Goal: Check status: Check status

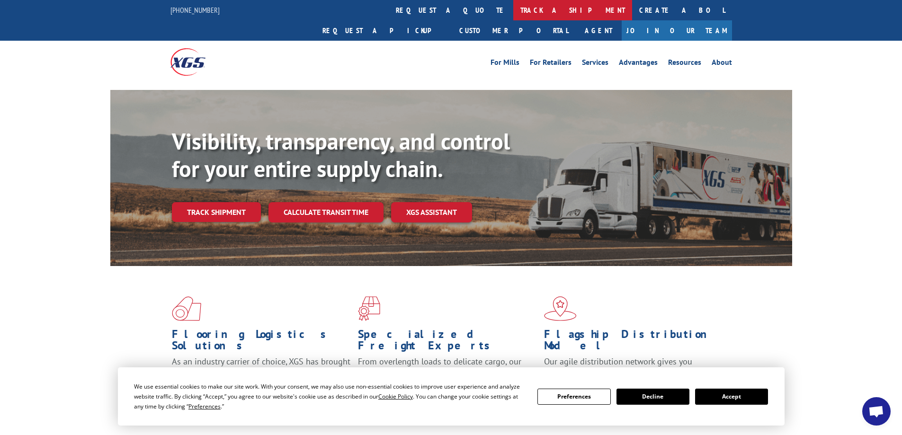
click at [513, 7] on link "track a shipment" at bounding box center [572, 10] width 119 height 20
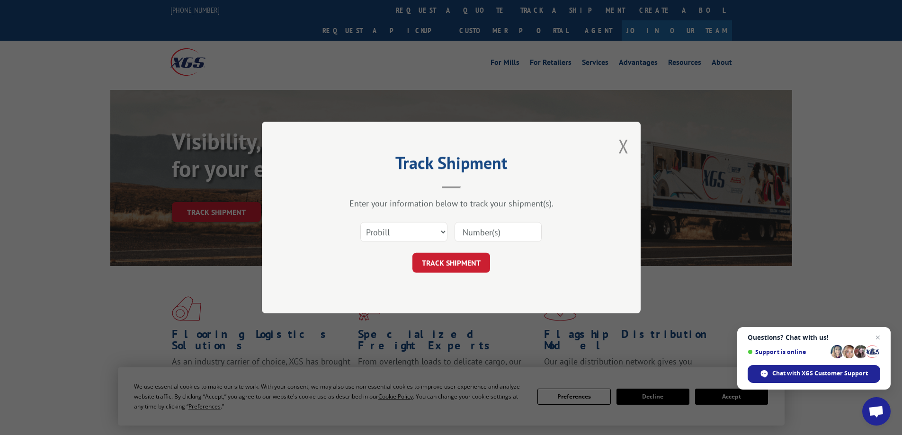
click at [486, 236] on input at bounding box center [497, 232] width 87 height 20
type input "54400910"
click at [443, 266] on button "TRACK SHIPMENT" at bounding box center [451, 263] width 78 height 20
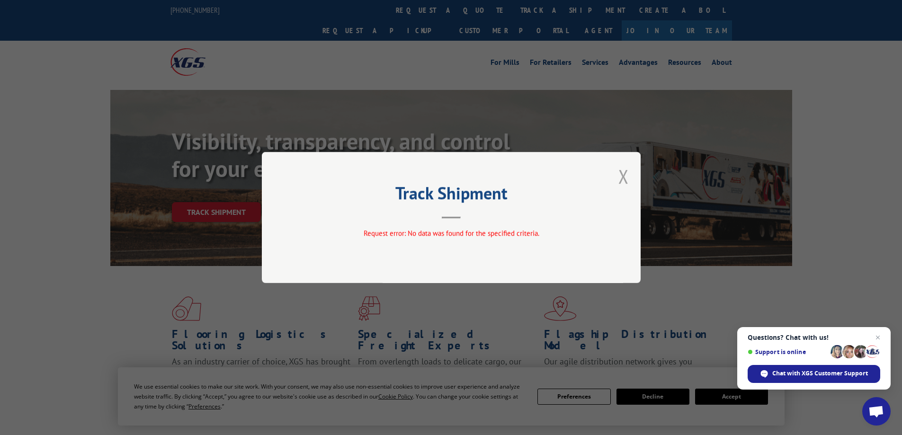
click at [624, 179] on button "Close modal" at bounding box center [623, 176] width 10 height 25
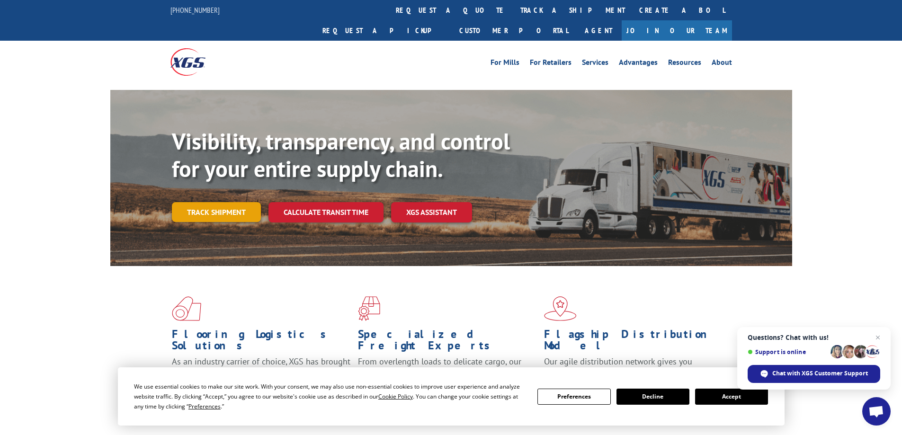
click at [202, 202] on link "Track shipment" at bounding box center [216, 212] width 89 height 20
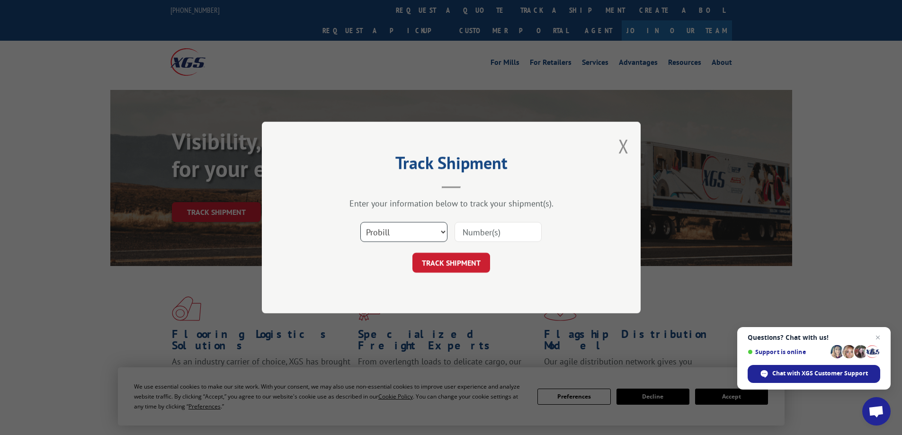
click at [438, 235] on select "Select category... Probill BOL PO" at bounding box center [403, 232] width 87 height 20
select select "bol"
click at [360, 222] on select "Select category... Probill BOL PO" at bounding box center [403, 232] width 87 height 20
click at [495, 232] on input at bounding box center [497, 232] width 87 height 20
type input "54400910"
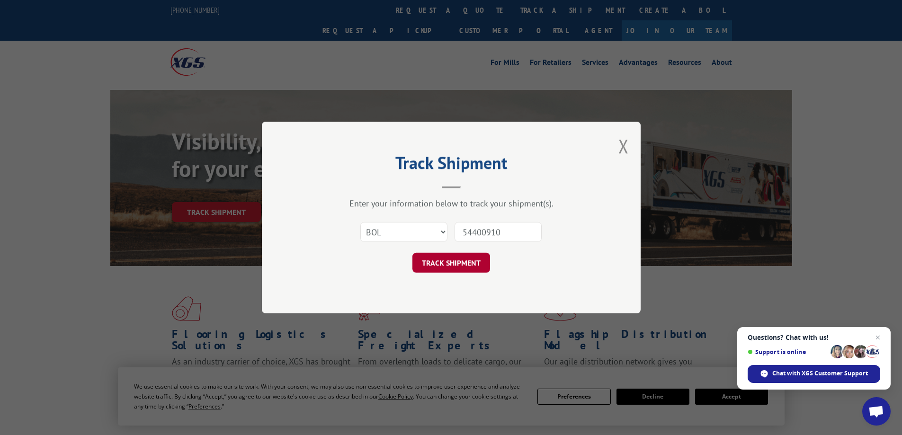
click at [458, 258] on button "TRACK SHIPMENT" at bounding box center [451, 263] width 78 height 20
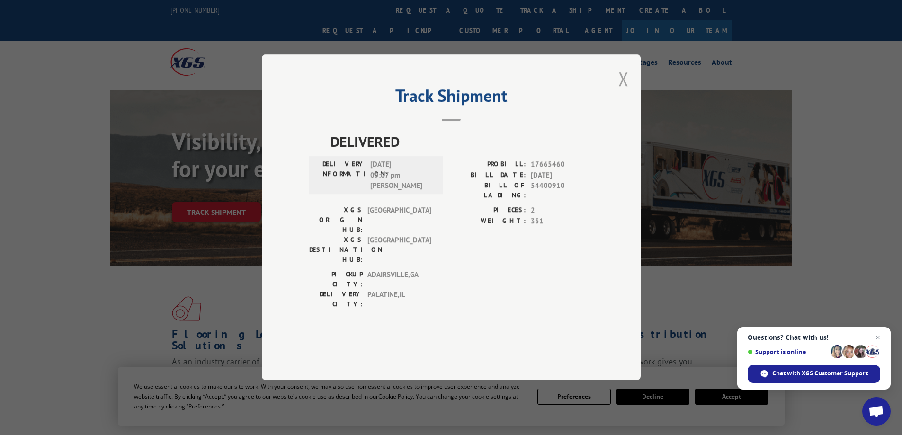
click at [622, 91] on button "Close modal" at bounding box center [623, 78] width 10 height 25
